Goal: Information Seeking & Learning: Check status

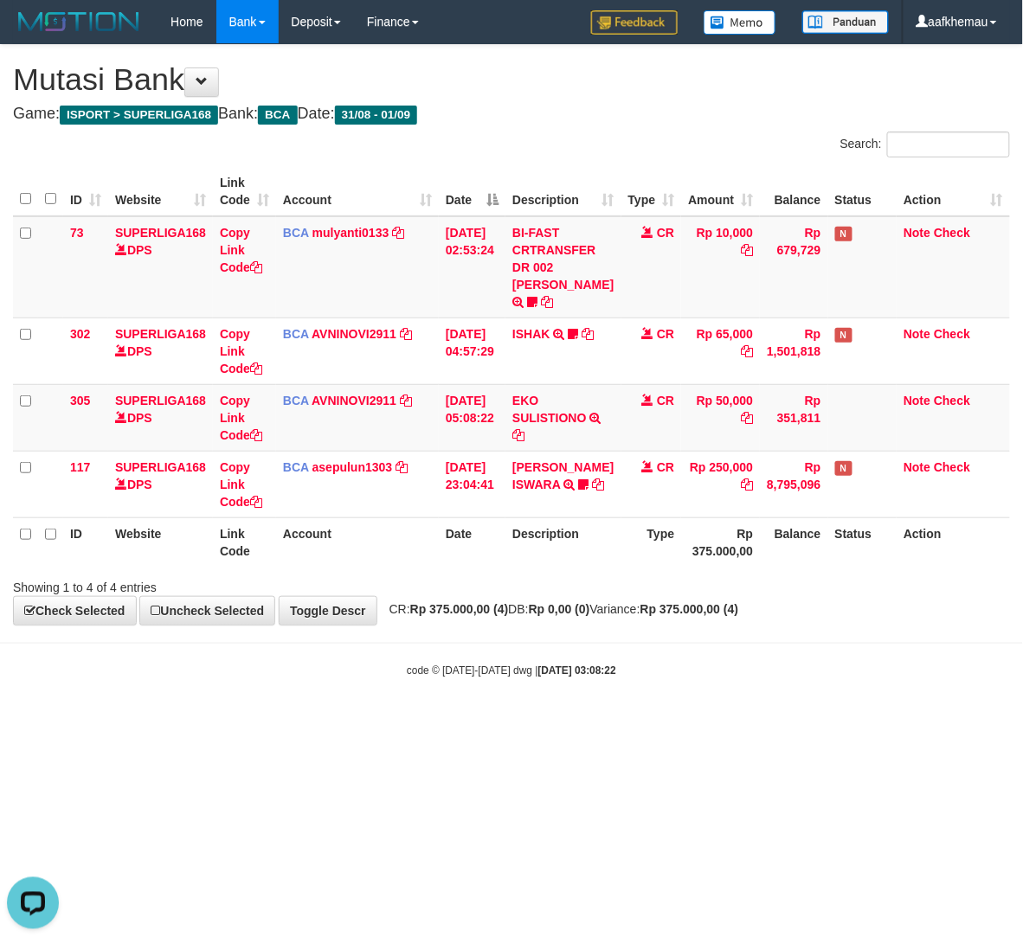
click at [708, 722] on html "Toggle navigation Home Bank Account List Load By Website Group [ISPORT] SUPERLI…" at bounding box center [511, 361] width 1023 height 722
click at [589, 83] on h1 "Mutasi Bank" at bounding box center [511, 79] width 997 height 35
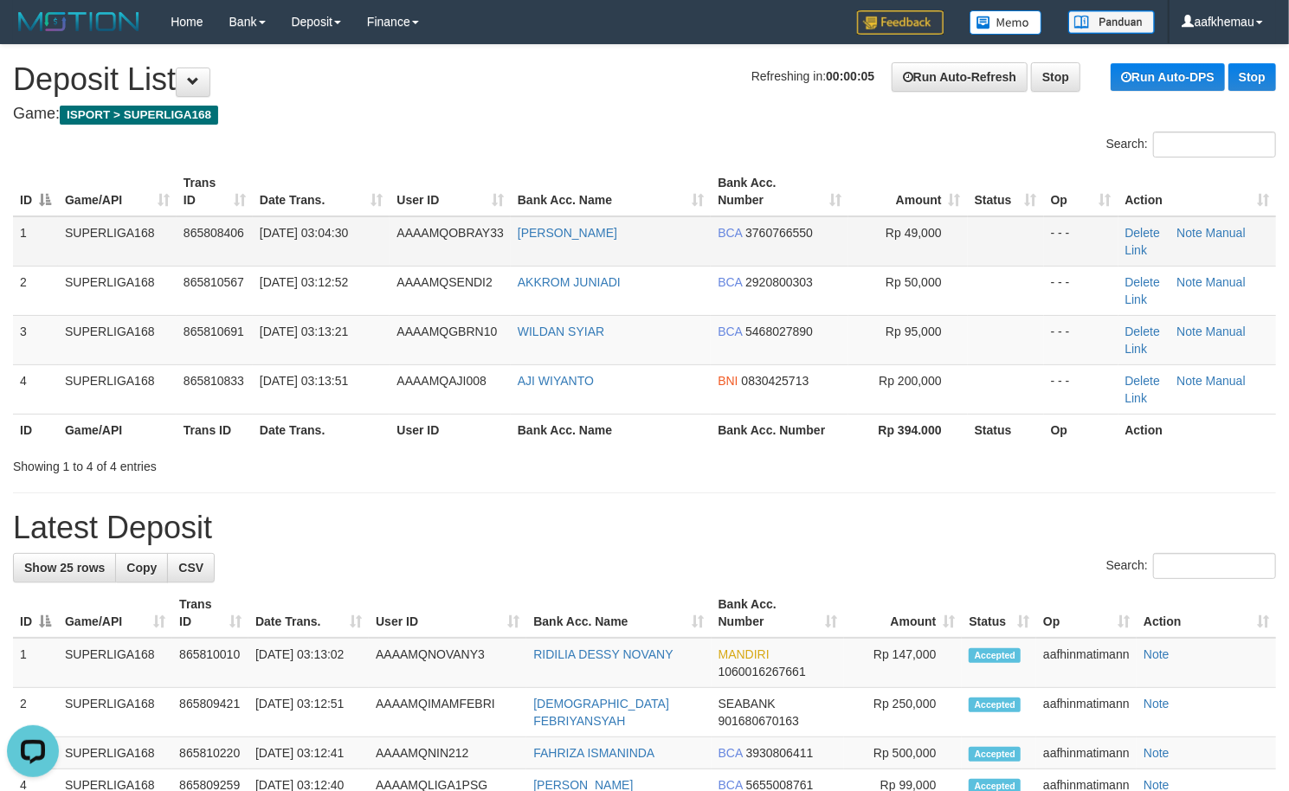
copy link "UDHA PRAWIRADIHAR"
drag, startPoint x: 693, startPoint y: 233, endPoint x: 528, endPoint y: 253, distance: 166.5
click at [528, 253] on td "YUDHA PRAWIRADIHAR" at bounding box center [611, 241] width 200 height 50
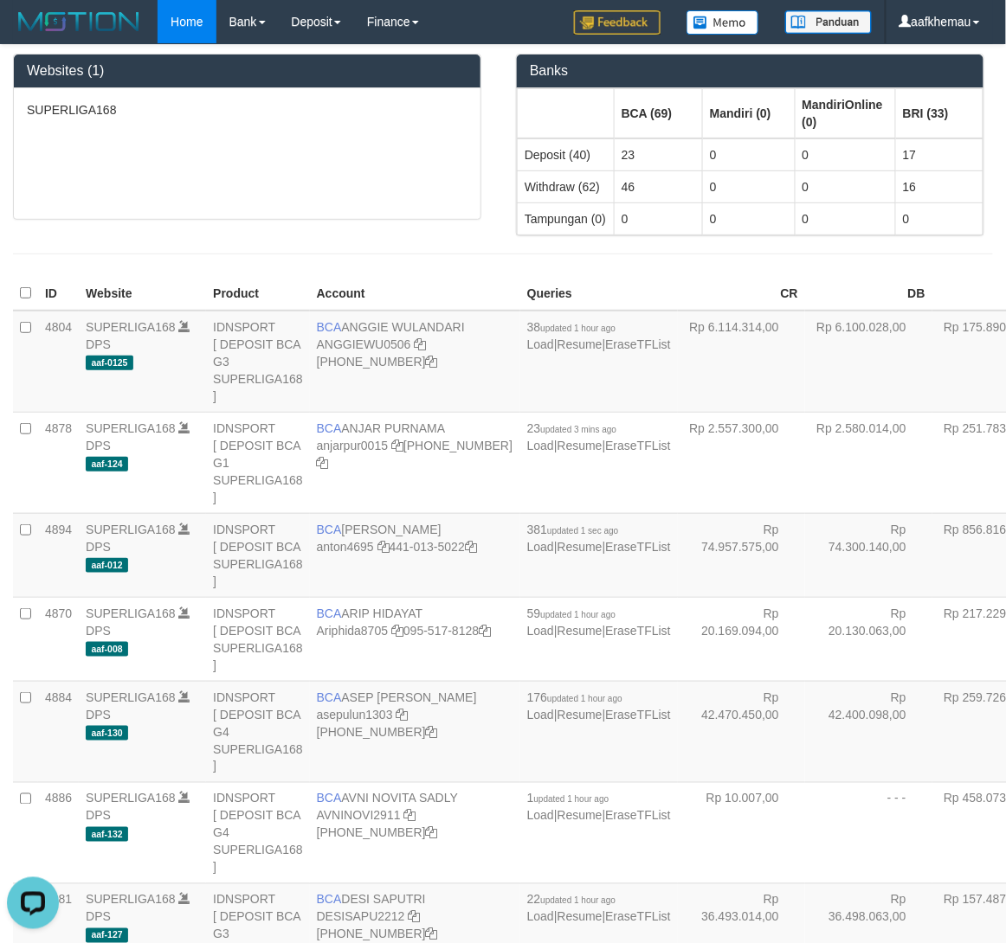
scroll to position [1989, 0]
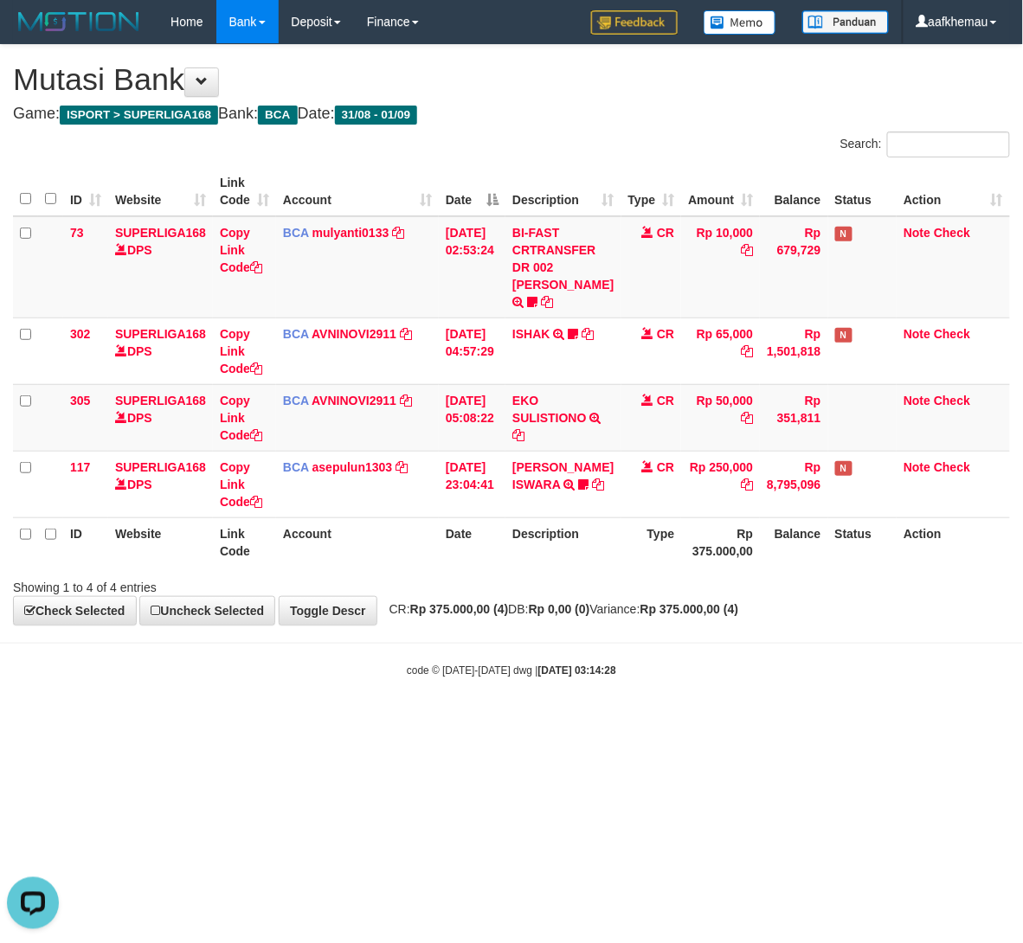
click at [700, 104] on div "**********" at bounding box center [511, 335] width 1023 height 580
click at [713, 144] on div "Search:" at bounding box center [766, 147] width 485 height 30
click at [610, 114] on h4 "Game: ISPORT > SUPERLIGA168 Bank: BCA Date: 31/08 - 01/09" at bounding box center [511, 114] width 997 height 17
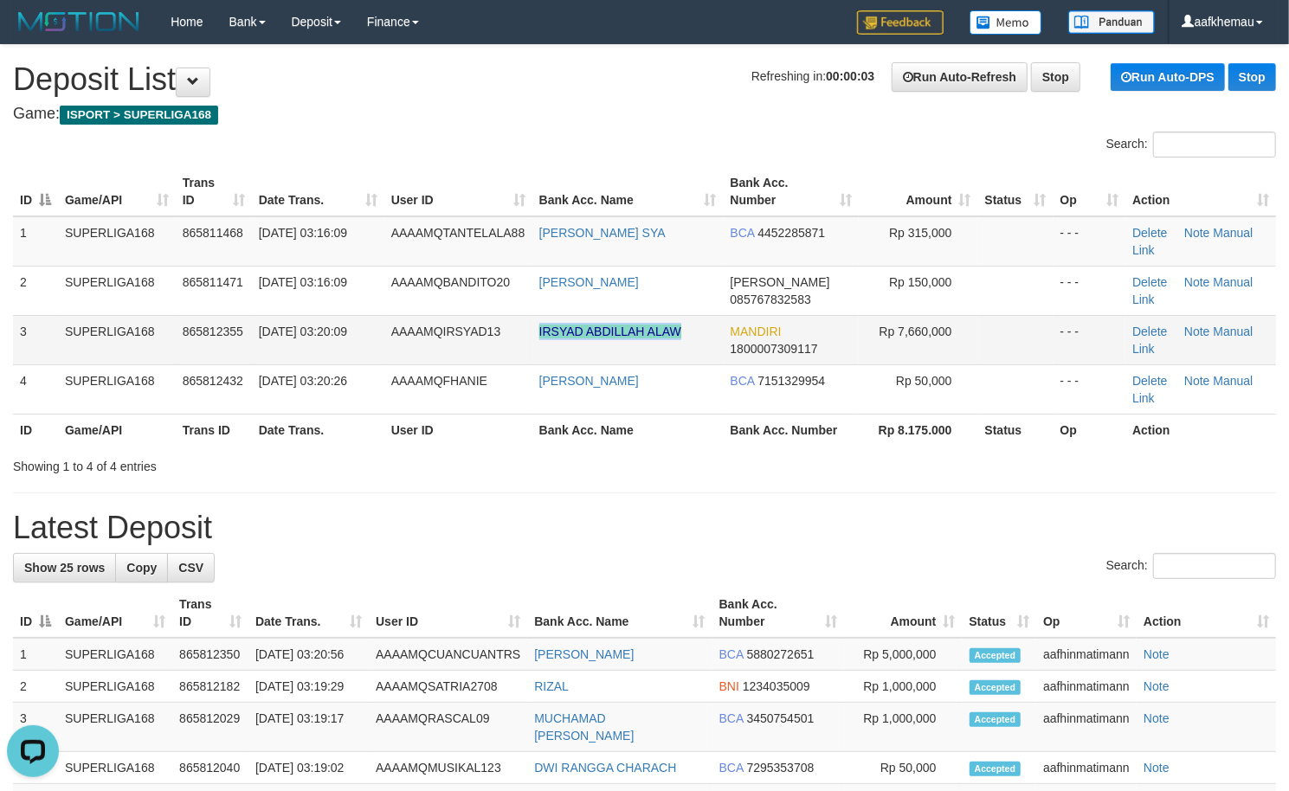
copy link "IRSYAD ABDILLAH ALAW"
drag, startPoint x: 714, startPoint y: 334, endPoint x: 535, endPoint y: 344, distance: 179.4
click at [535, 344] on td "IRSYAD ABDILLAH ALAW" at bounding box center [627, 339] width 191 height 49
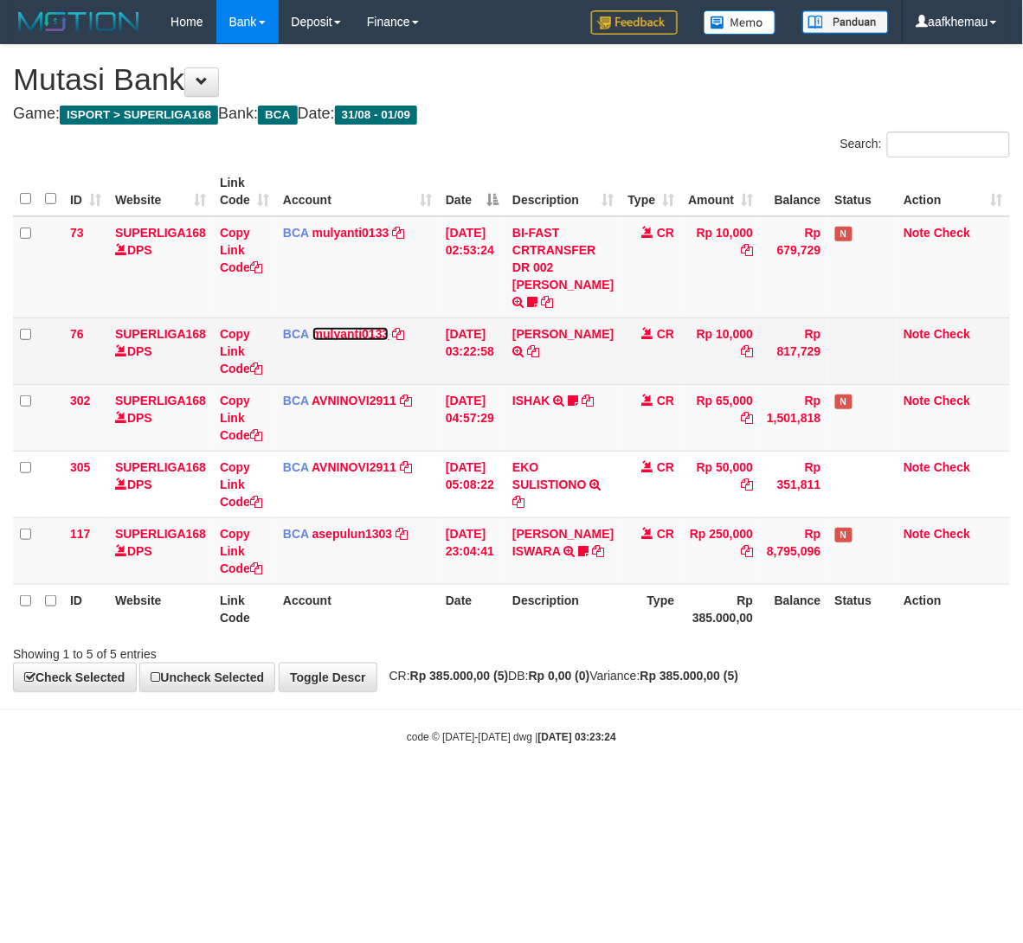
click at [360, 341] on link "mulyanti0133" at bounding box center [350, 334] width 77 height 14
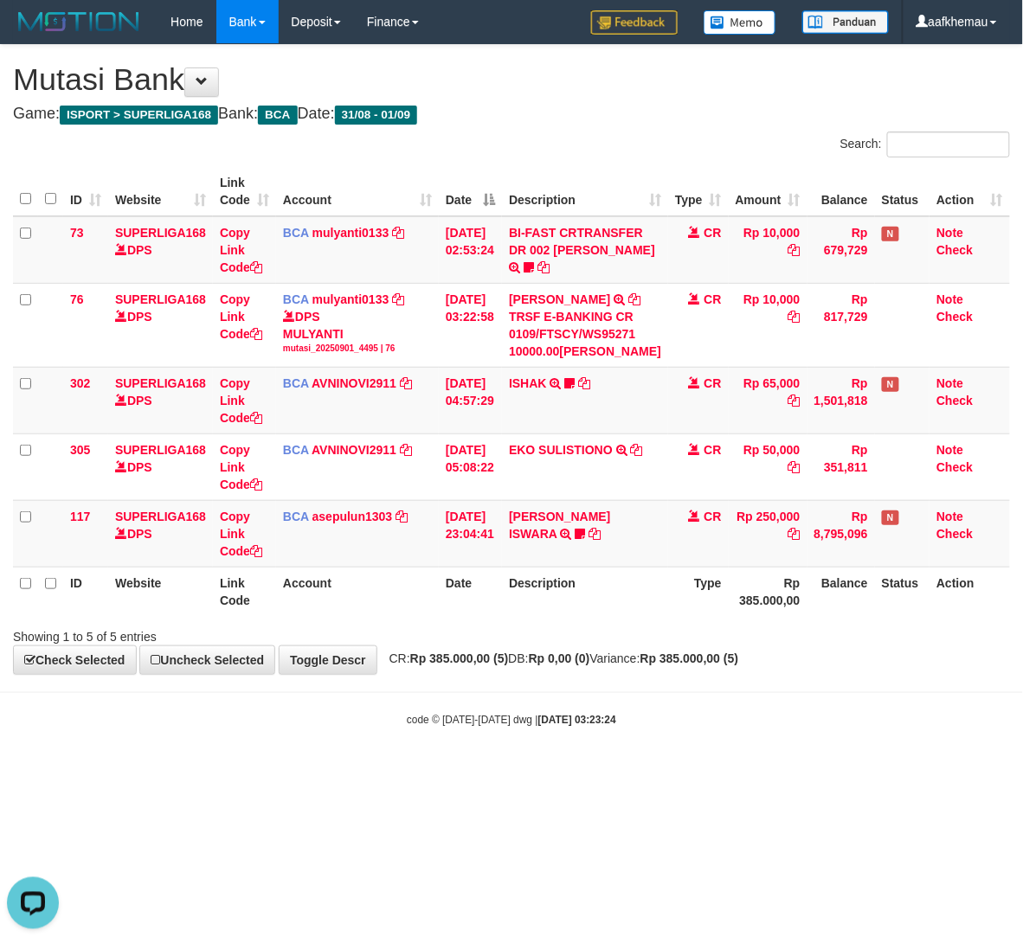
click at [677, 145] on div "Search:" at bounding box center [766, 147] width 485 height 30
click at [573, 665] on strong "Rp 0,00 (0)" at bounding box center [559, 659] width 61 height 14
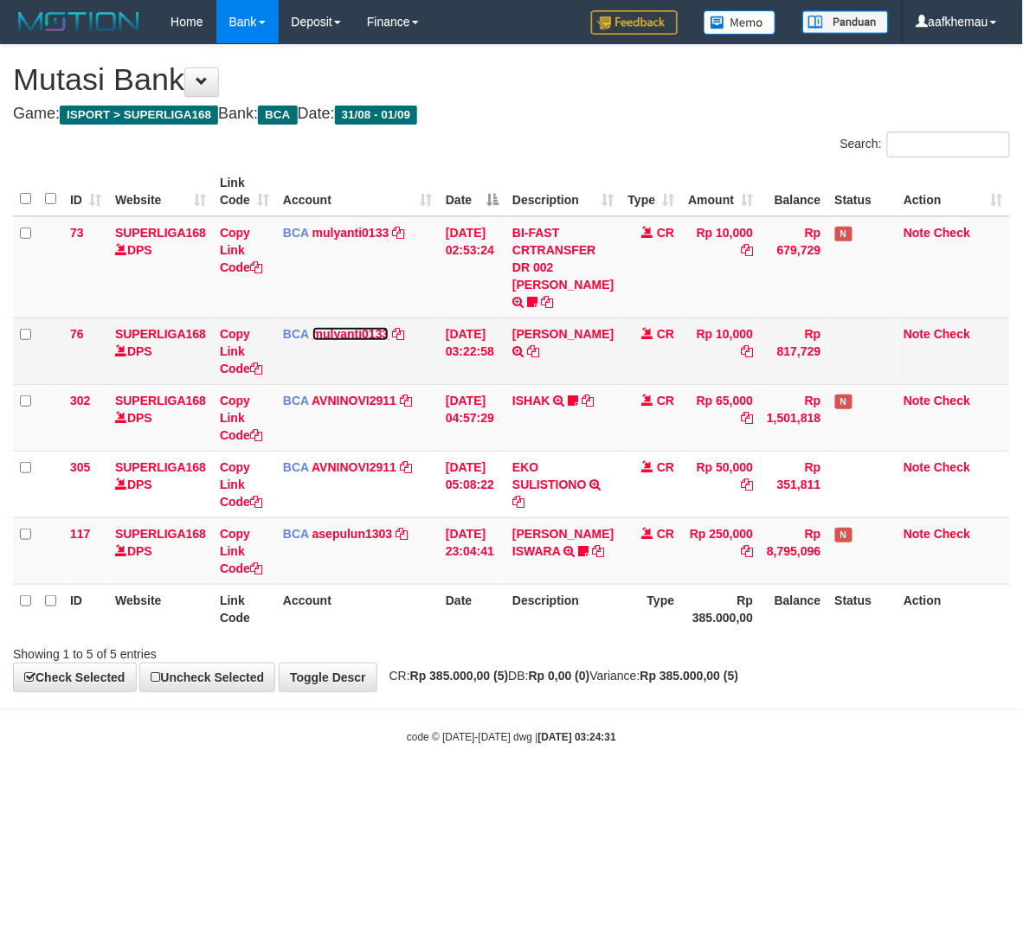
click at [372, 341] on link "mulyanti0133" at bounding box center [350, 334] width 77 height 14
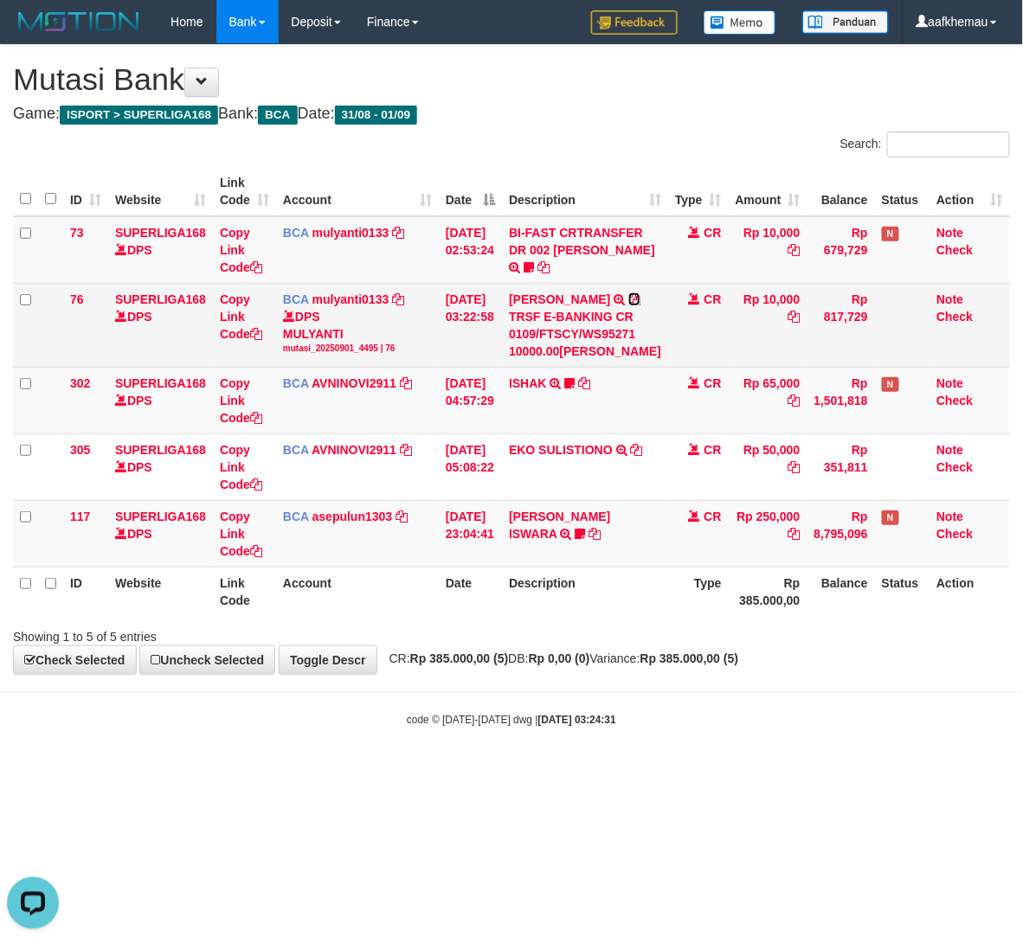
click at [628, 305] on icon at bounding box center [634, 299] width 12 height 12
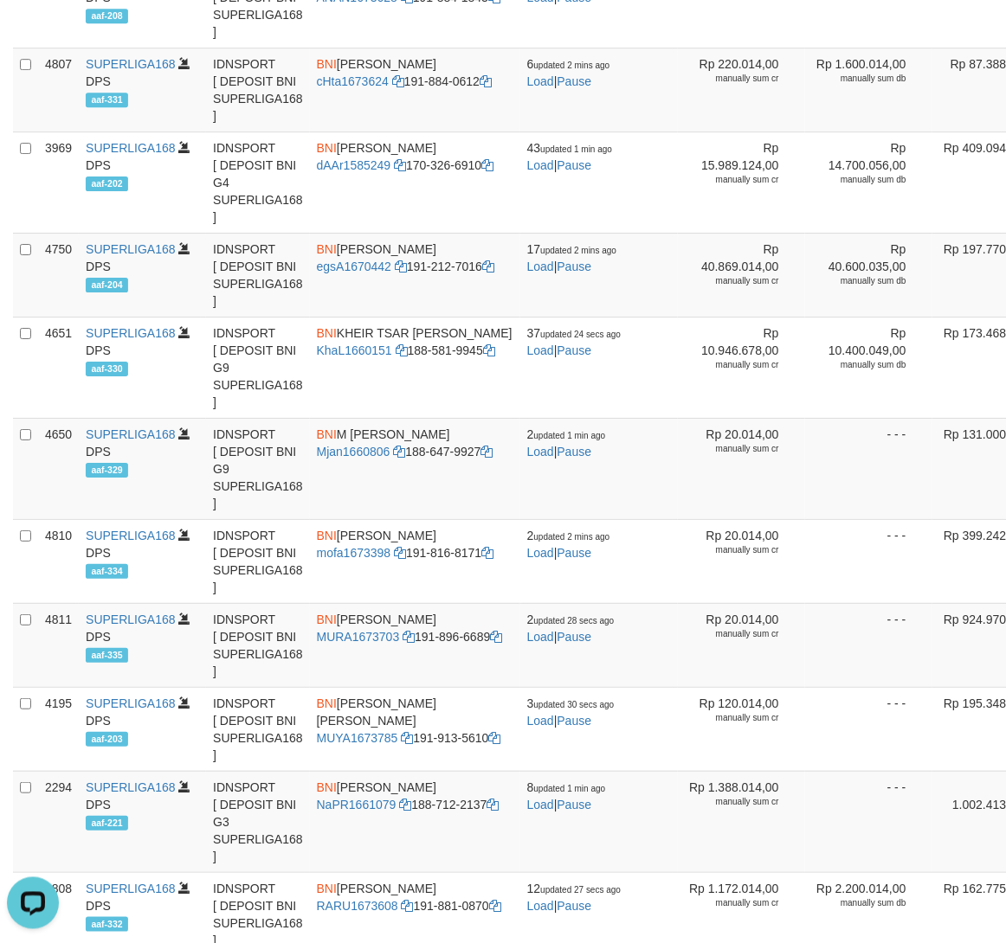
scroll to position [1887, 0]
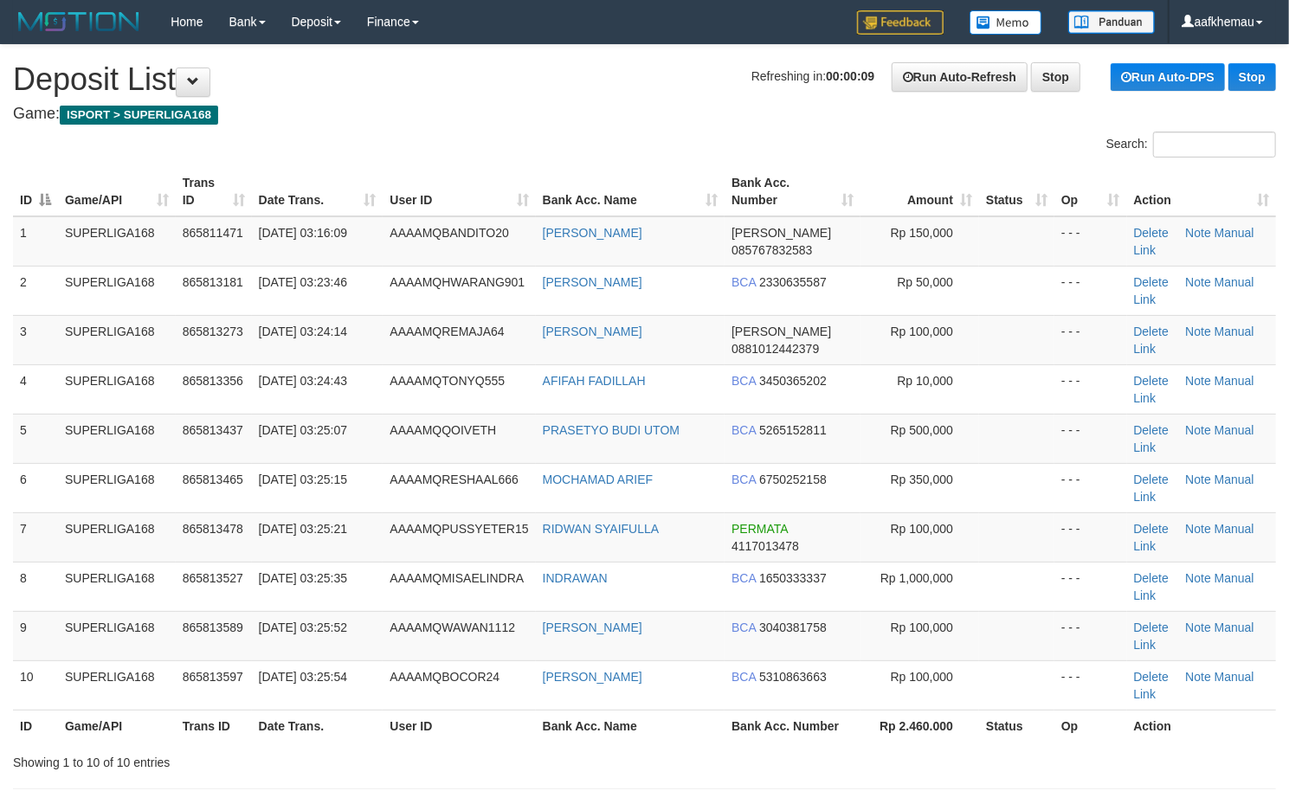
click at [468, 80] on h1 "Refreshing in: 00:00:09 Run Auto-Refresh Stop Run Auto-DPS Stop Deposit List" at bounding box center [644, 79] width 1263 height 35
copy link "[PERSON_NAME]"
drag, startPoint x: 710, startPoint y: 329, endPoint x: 535, endPoint y: 343, distance: 176.2
click at [536, 343] on td "[PERSON_NAME]" at bounding box center [630, 339] width 189 height 49
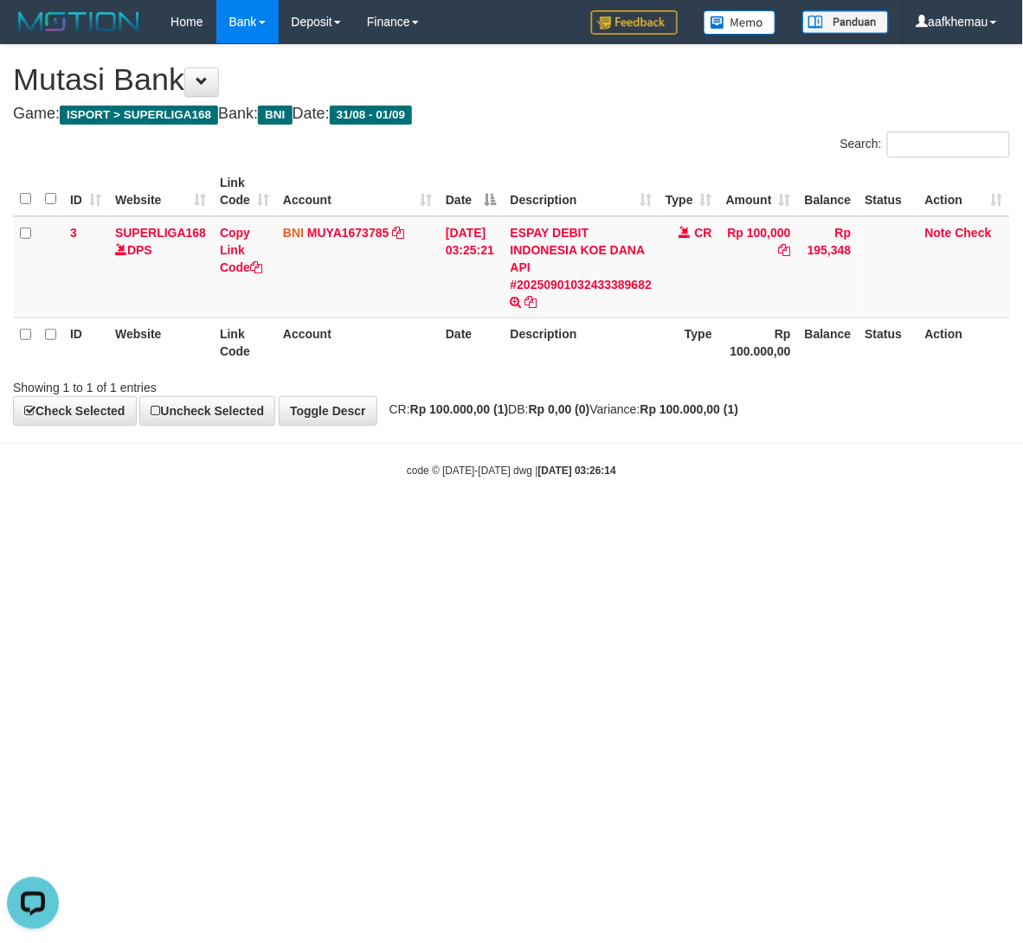
drag, startPoint x: 687, startPoint y: 542, endPoint x: 565, endPoint y: 384, distance: 199.2
click at [683, 522] on html "Toggle navigation Home Bank Account List Load By Website Group [ISPORT] SUPERLI…" at bounding box center [511, 261] width 1023 height 522
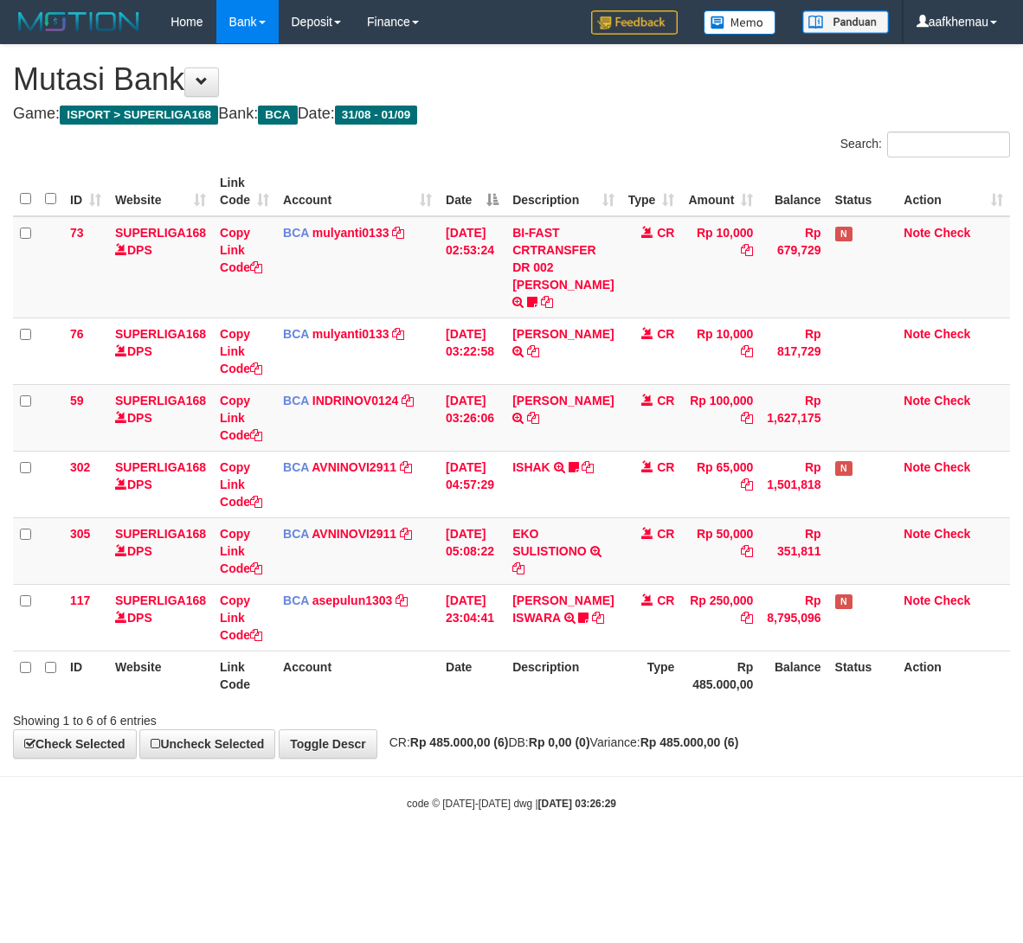
click at [616, 758] on div "**********" at bounding box center [511, 401] width 1023 height 713
click at [535, 424] on icon at bounding box center [533, 418] width 12 height 12
click at [365, 406] on td "BCA INDRINOV0124 DPS INDRI NOVIANTI mutasi_20250901_4661 | 59 mutasi_20250901_4…" at bounding box center [357, 417] width 163 height 67
click at [353, 408] on link "INDRINOV0124" at bounding box center [355, 401] width 87 height 14
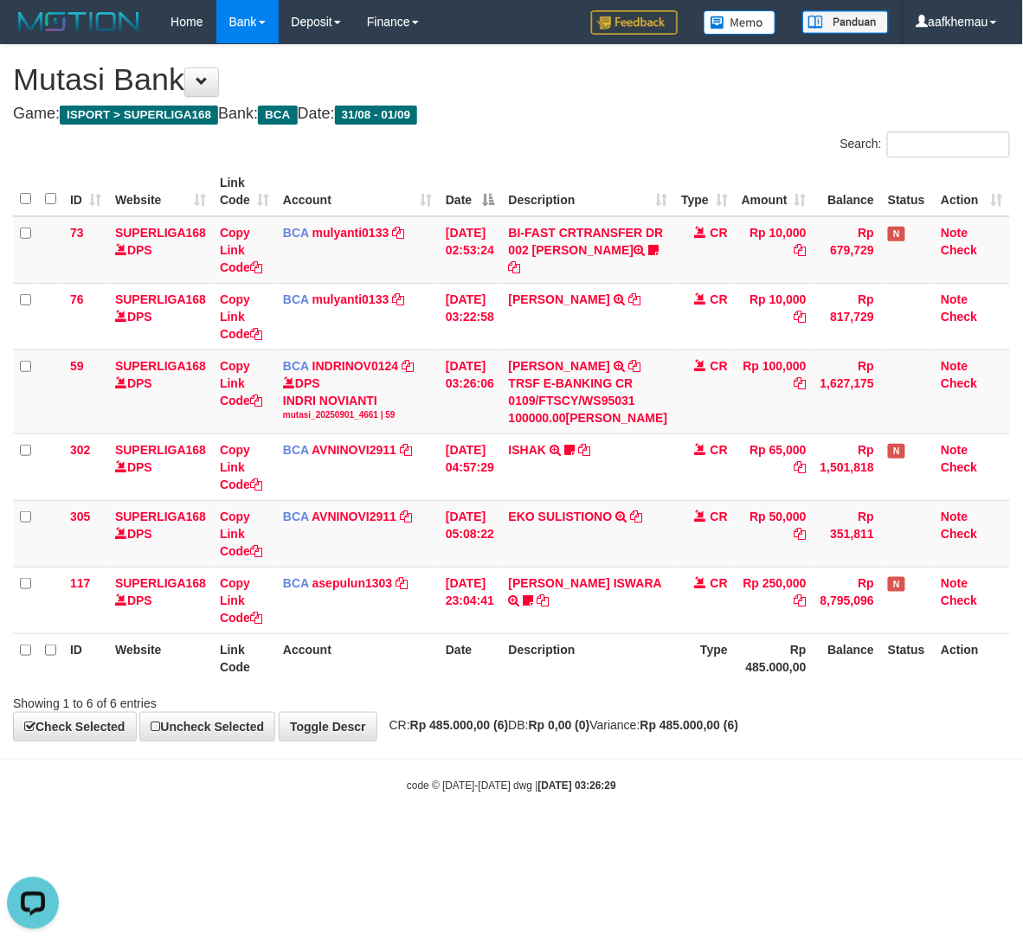
click at [617, 119] on h4 "Game: ISPORT > SUPERLIGA168 Bank: BCA Date: 31/08 - 01/09" at bounding box center [511, 114] width 997 height 17
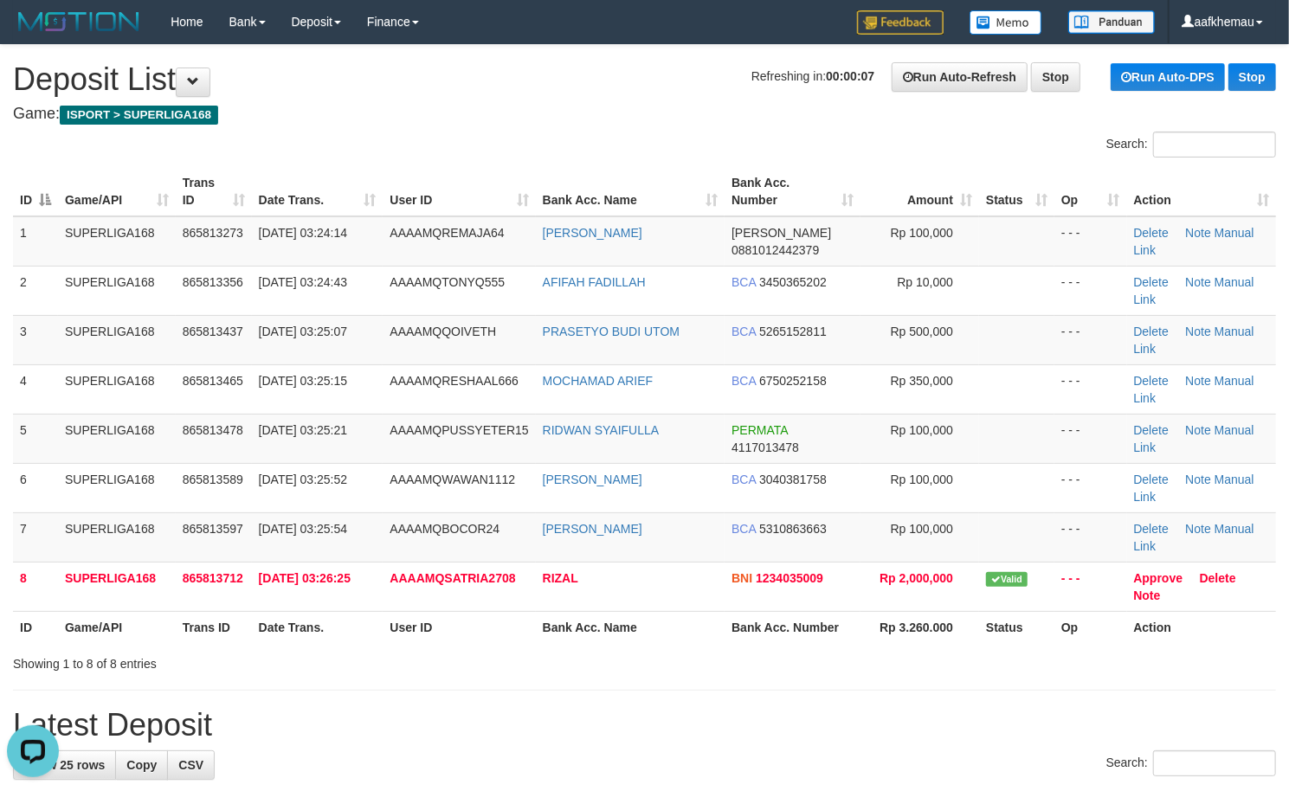
click at [537, 118] on h4 "Game: ISPORT > SUPERLIGA168" at bounding box center [644, 114] width 1263 height 17
click at [496, 112] on h4 "Game: ISPORT > SUPERLIGA168" at bounding box center [644, 114] width 1263 height 17
click at [486, 107] on h4 "Game: ISPORT > SUPERLIGA168" at bounding box center [644, 114] width 1263 height 17
click at [485, 107] on h4 "Game: ISPORT > SUPERLIGA168" at bounding box center [644, 114] width 1263 height 17
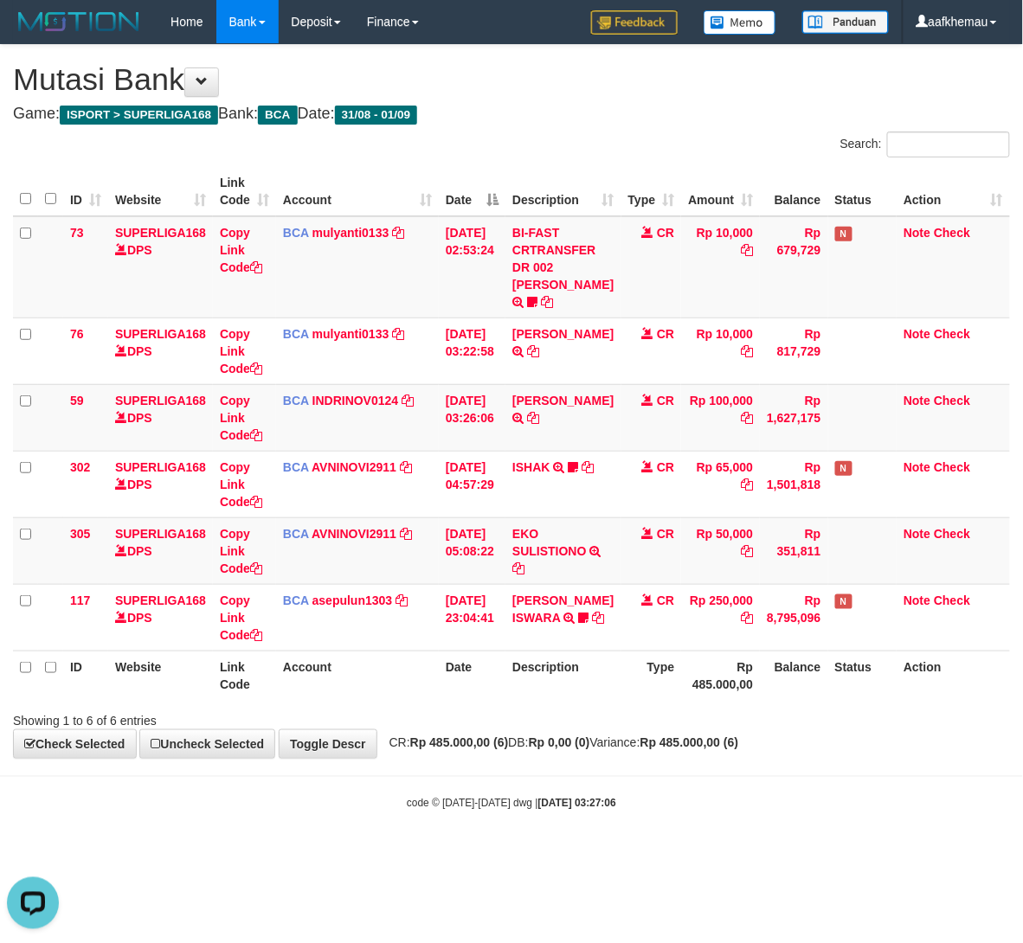
click at [564, 142] on div "Search:" at bounding box center [766, 147] width 485 height 30
